Goal: Communication & Community: Answer question/provide support

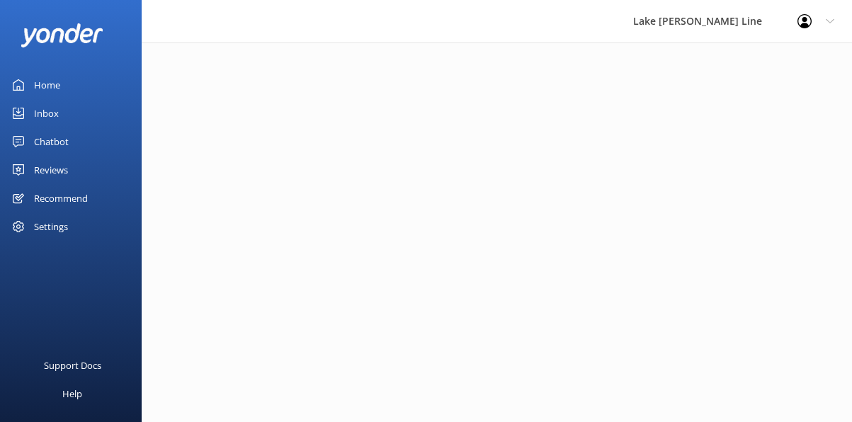
click at [52, 171] on div "Reviews" at bounding box center [51, 170] width 34 height 28
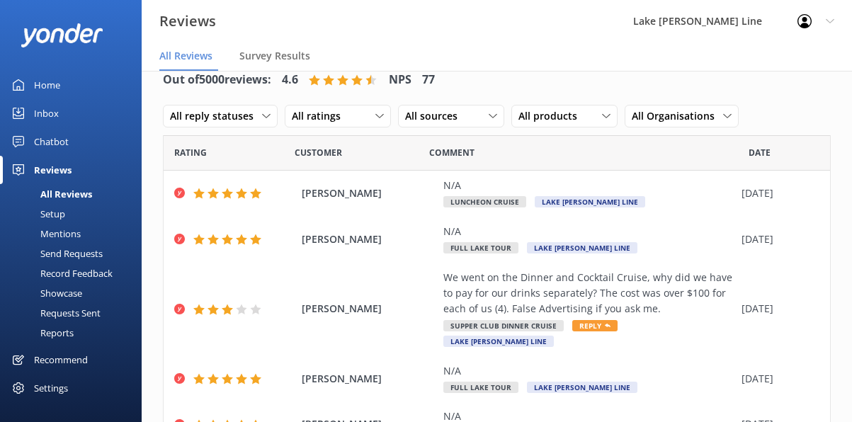
scroll to position [55, 0]
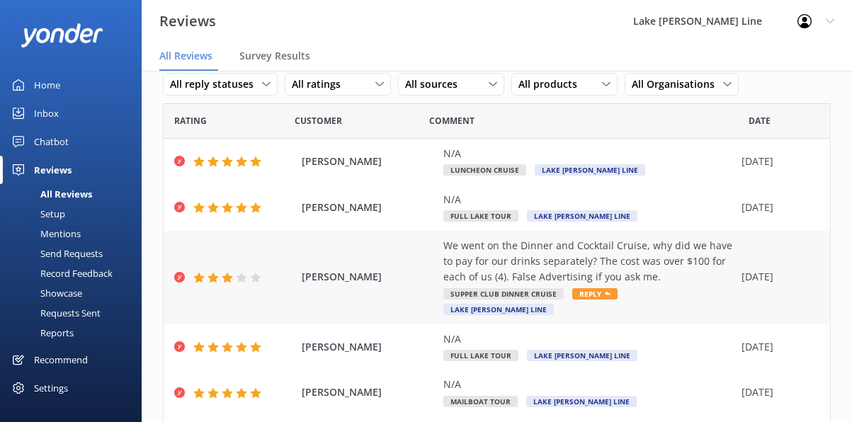
click at [596, 292] on span "Reply" at bounding box center [594, 293] width 45 height 11
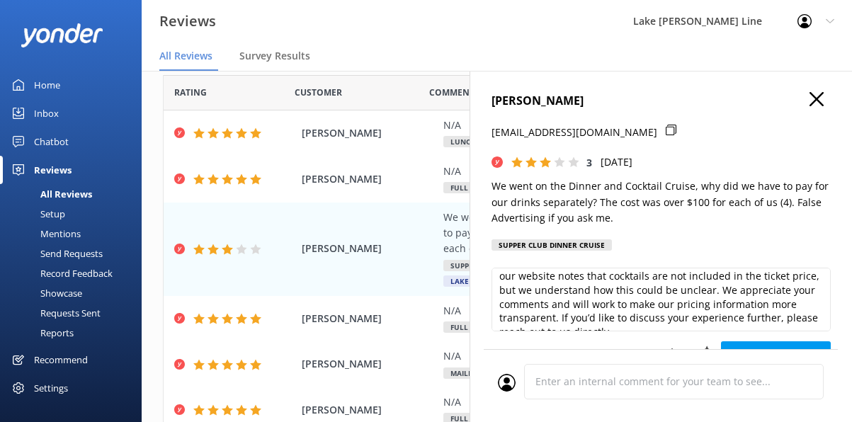
scroll to position [52, 0]
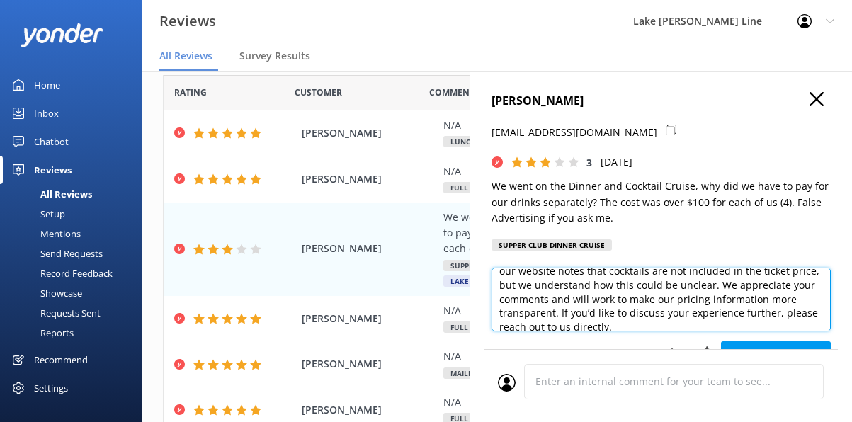
click at [714, 287] on textarea "Hi [PERSON_NAME], Thank you for your feedback and for joining our Dinner and Co…" at bounding box center [660, 300] width 339 height 64
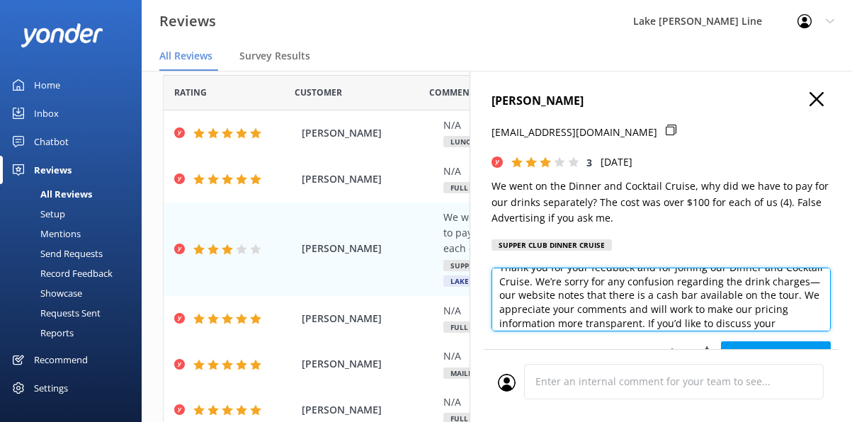
scroll to position [13, 0]
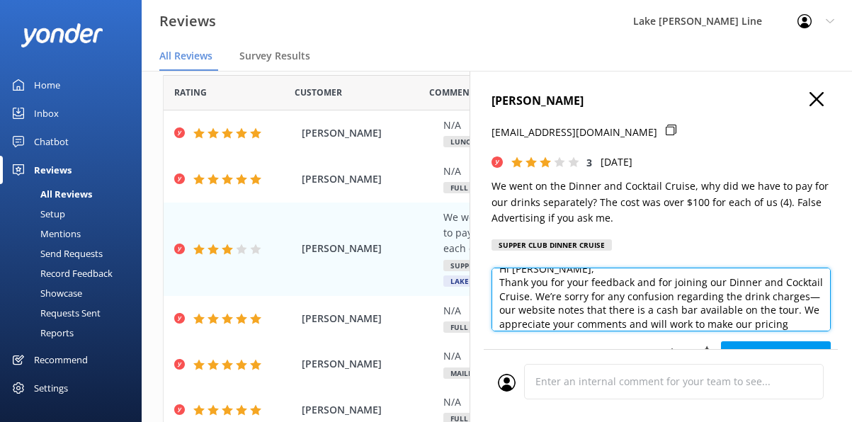
click at [724, 282] on textarea "Hi [PERSON_NAME], Thank you for your feedback and for joining our Dinner and Co…" at bounding box center [660, 300] width 339 height 64
click at [559, 298] on textarea "Hi [PERSON_NAME], Thank you for your feedback and for joining our Supper Club D…" at bounding box center [660, 300] width 339 height 64
click at [533, 297] on textarea "Hi [PERSON_NAME], Thank you for your feedback and for joining our Supper Club D…" at bounding box center [660, 300] width 339 height 64
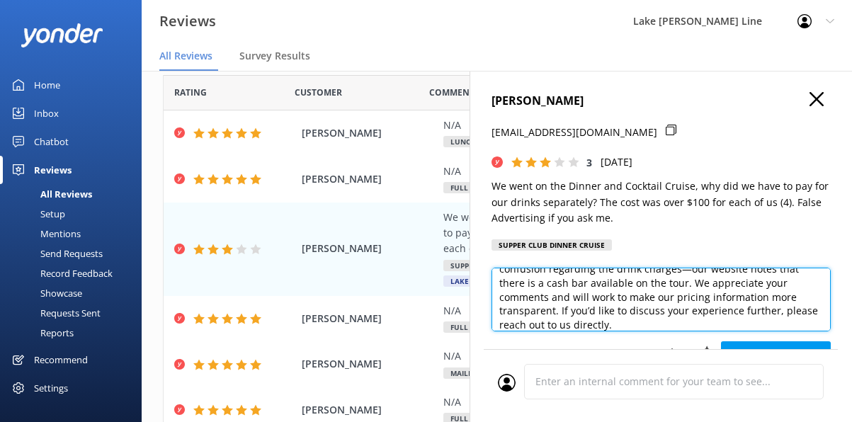
scroll to position [59, 0]
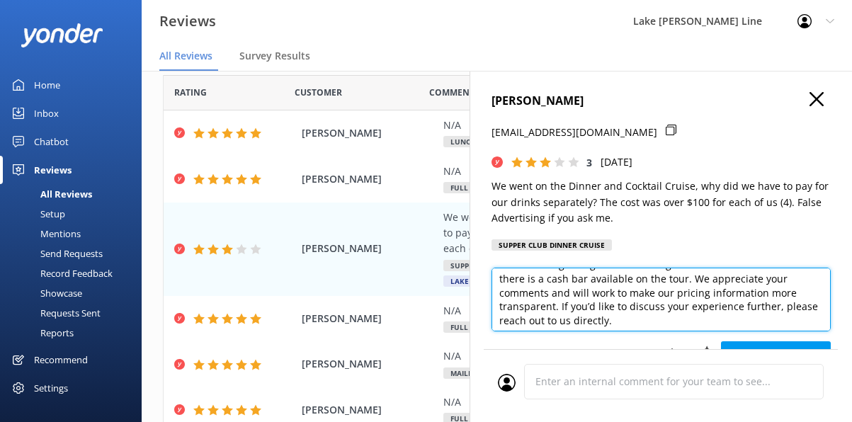
drag, startPoint x: 762, startPoint y: 294, endPoint x: 811, endPoint y: 309, distance: 51.1
click at [811, 309] on textarea "Hi [PERSON_NAME], Thank you for your feedback and for joining our Supper Club D…" at bounding box center [660, 300] width 339 height 64
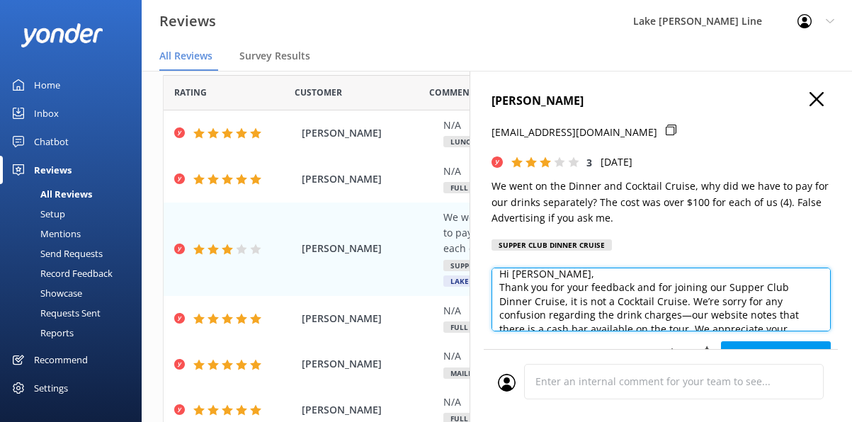
scroll to position [8, 0]
click at [535, 306] on textarea "Hi [PERSON_NAME], Thank you for your feedback and for joining our Supper Club D…" at bounding box center [660, 300] width 339 height 64
click at [690, 309] on textarea "Hi [PERSON_NAME], Thank you for your feedback and for joining our Supper Club D…" at bounding box center [660, 300] width 339 height 64
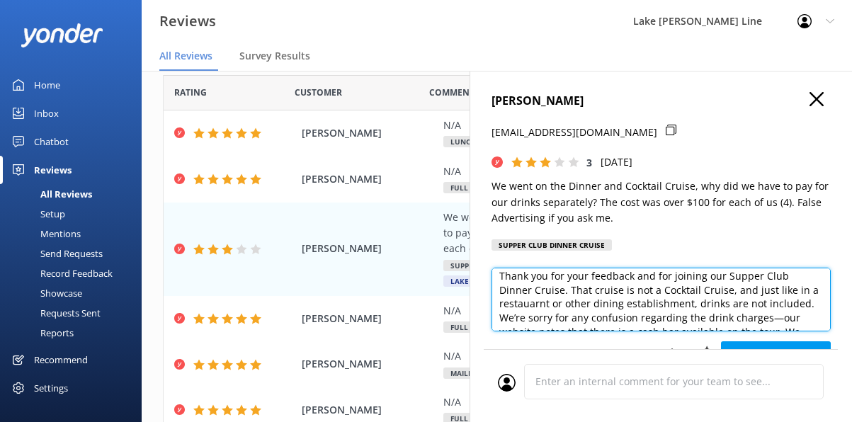
scroll to position [16, 0]
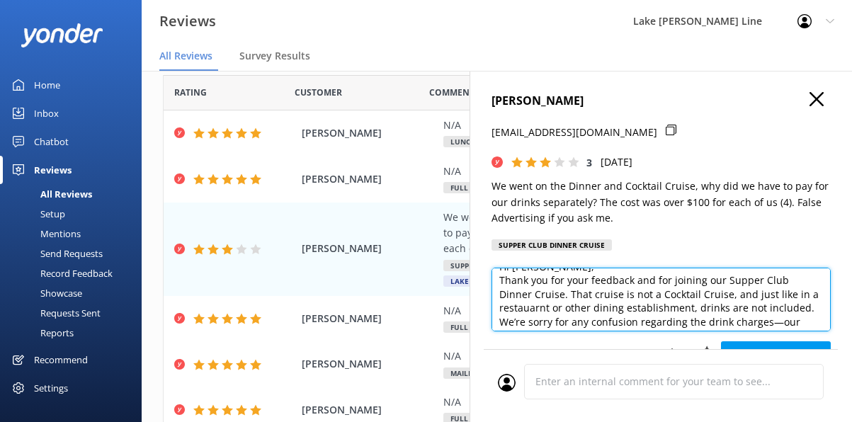
click at [808, 298] on textarea "Hi [PERSON_NAME], Thank you for your feedback and for joining our Supper Club D…" at bounding box center [660, 300] width 339 height 64
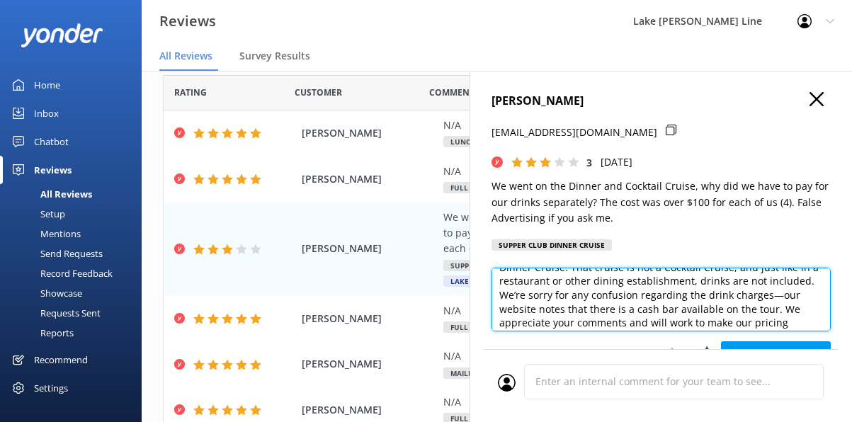
scroll to position [44, 0]
click at [704, 294] on textarea "Hi [PERSON_NAME], Thank you for your feedback and for joining our Supper Club D…" at bounding box center [660, 300] width 339 height 64
click at [682, 312] on textarea "Hi [PERSON_NAME], Thank you for your feedback and for joining our Supper Club D…" at bounding box center [660, 300] width 339 height 64
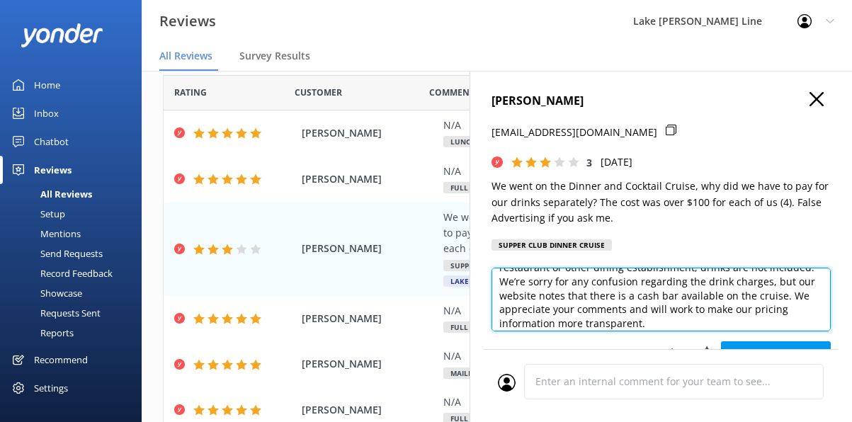
scroll to position [57, 0]
click at [644, 297] on textarea "Hi [PERSON_NAME], Thank you for your feedback and for joining our Supper Club D…" at bounding box center [660, 300] width 339 height 64
click at [706, 299] on textarea "Hi [PERSON_NAME], Thank you for your feedback and for joining our Supper Club D…" at bounding box center [660, 300] width 339 height 64
click at [760, 297] on textarea "Hi [PERSON_NAME], Thank you for your feedback and for joining our Supper Club D…" at bounding box center [660, 300] width 339 height 64
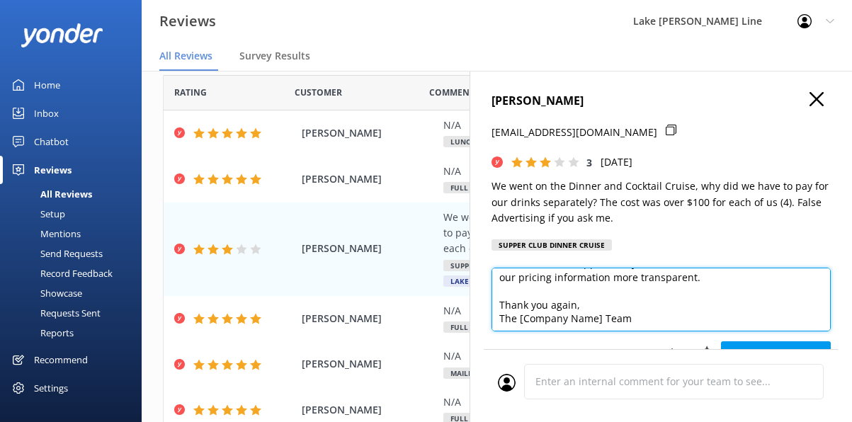
scroll to position [104, 0]
drag, startPoint x: 631, startPoint y: 322, endPoint x: 498, endPoint y: 320, distance: 133.8
click at [497, 319] on textarea "Hi [PERSON_NAME], Thank you for your feedback and for joining our Supper Club D…" at bounding box center [660, 300] width 339 height 64
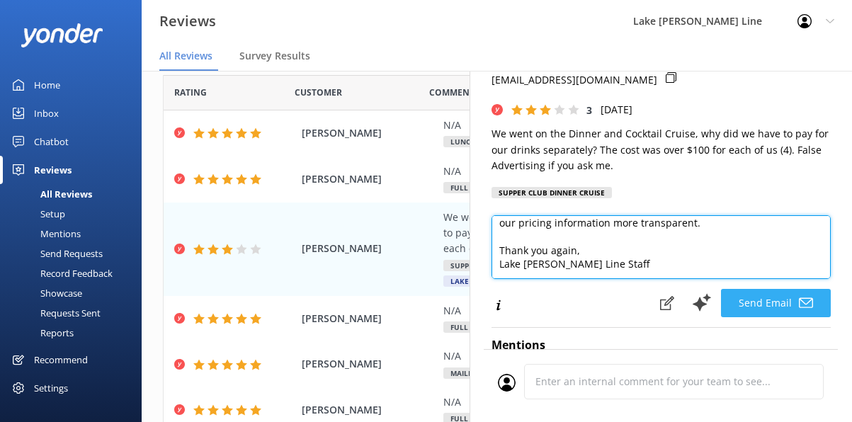
type textarea "Hi [PERSON_NAME], Thank you for your feedback and for joining our Supper Club D…"
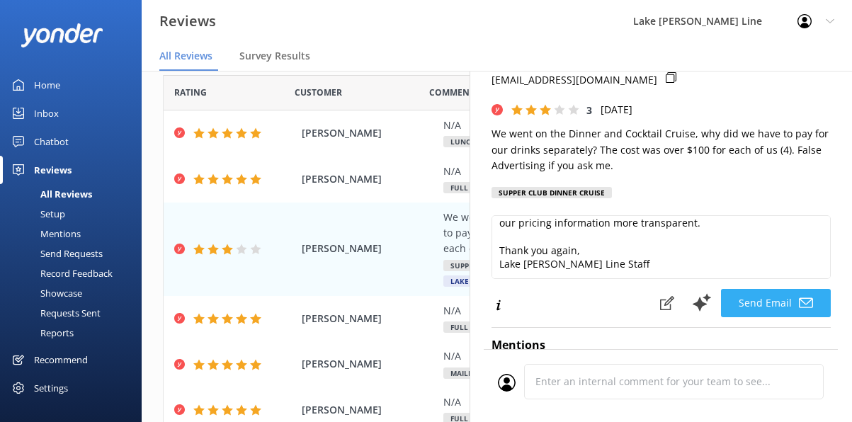
click at [762, 302] on button "Send Email" at bounding box center [776, 303] width 110 height 28
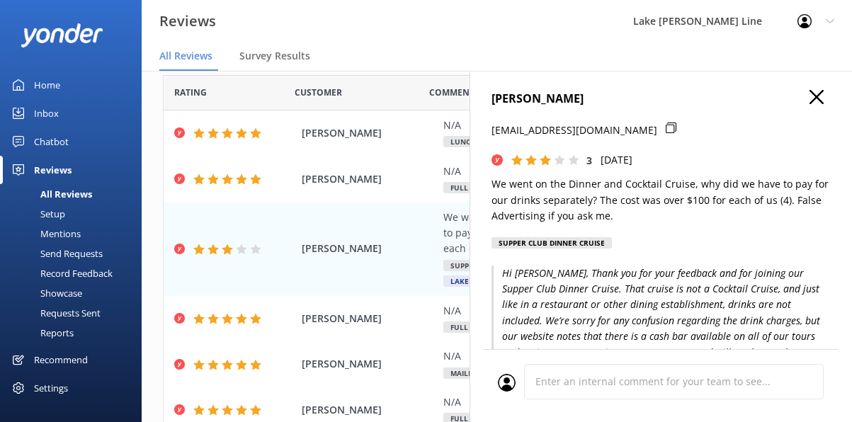
scroll to position [0, 0]
